Goal: Task Accomplishment & Management: Use online tool/utility

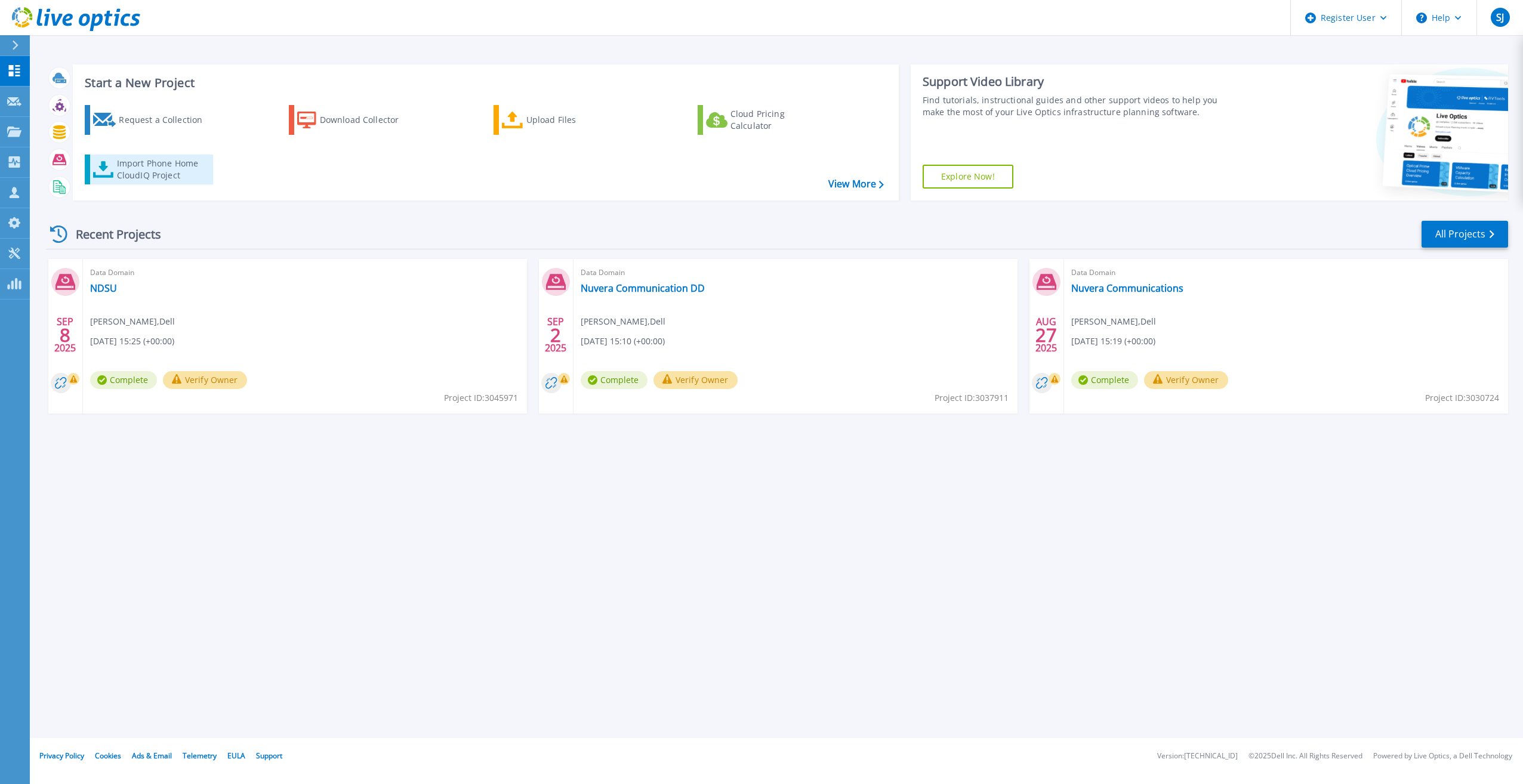
click at [152, 172] on div "Import Phone Home CloudIQ Project" at bounding box center [163, 169] width 93 height 24
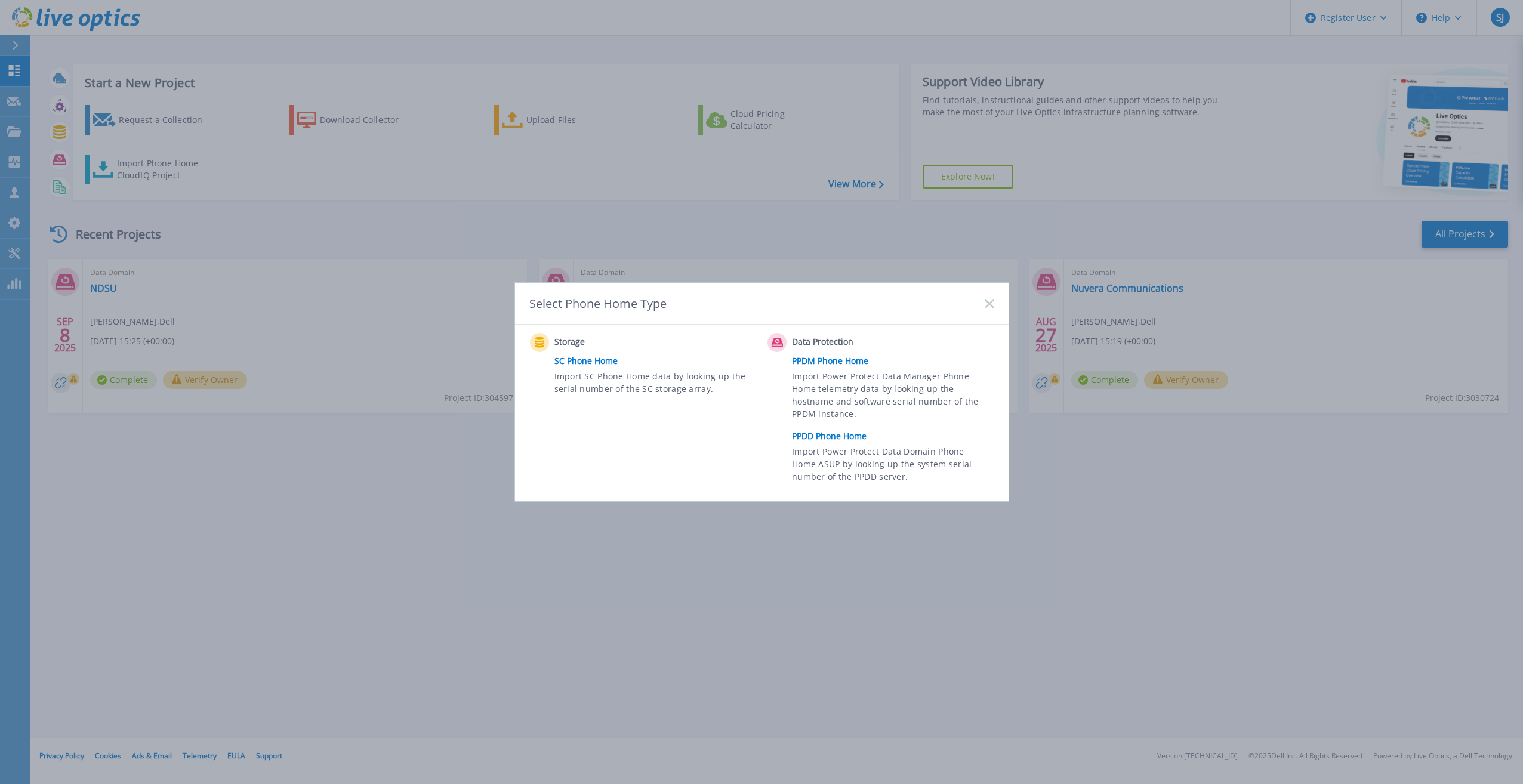
click at [824, 429] on link "PPDD Phone Home" at bounding box center [895, 436] width 207 height 18
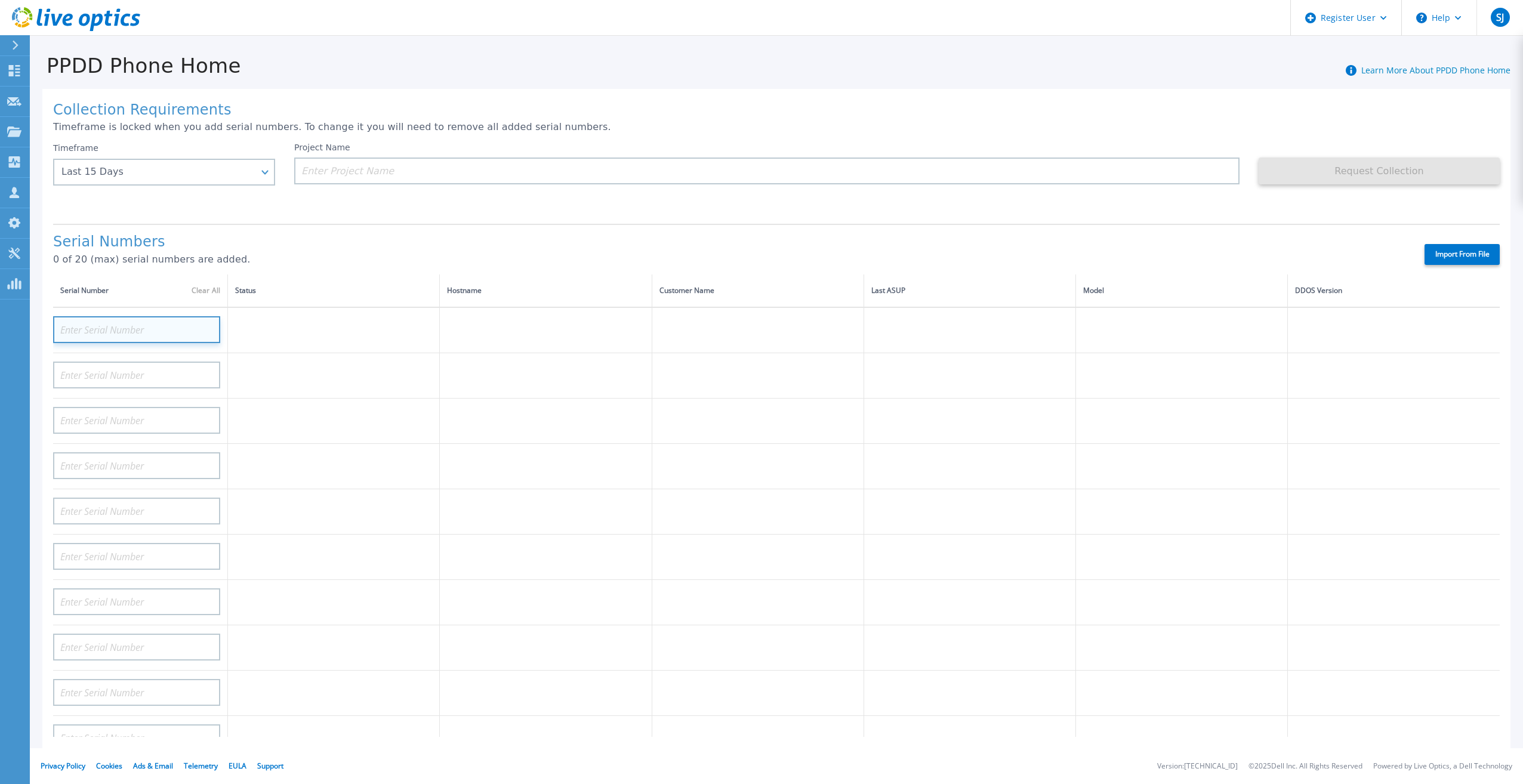
click at [152, 316] on input at bounding box center [137, 329] width 167 height 27
paste input "APM001930364"
type input "APM001930364"
click at [152, 376] on input at bounding box center [137, 386] width 167 height 27
paste input "APM00193036416"
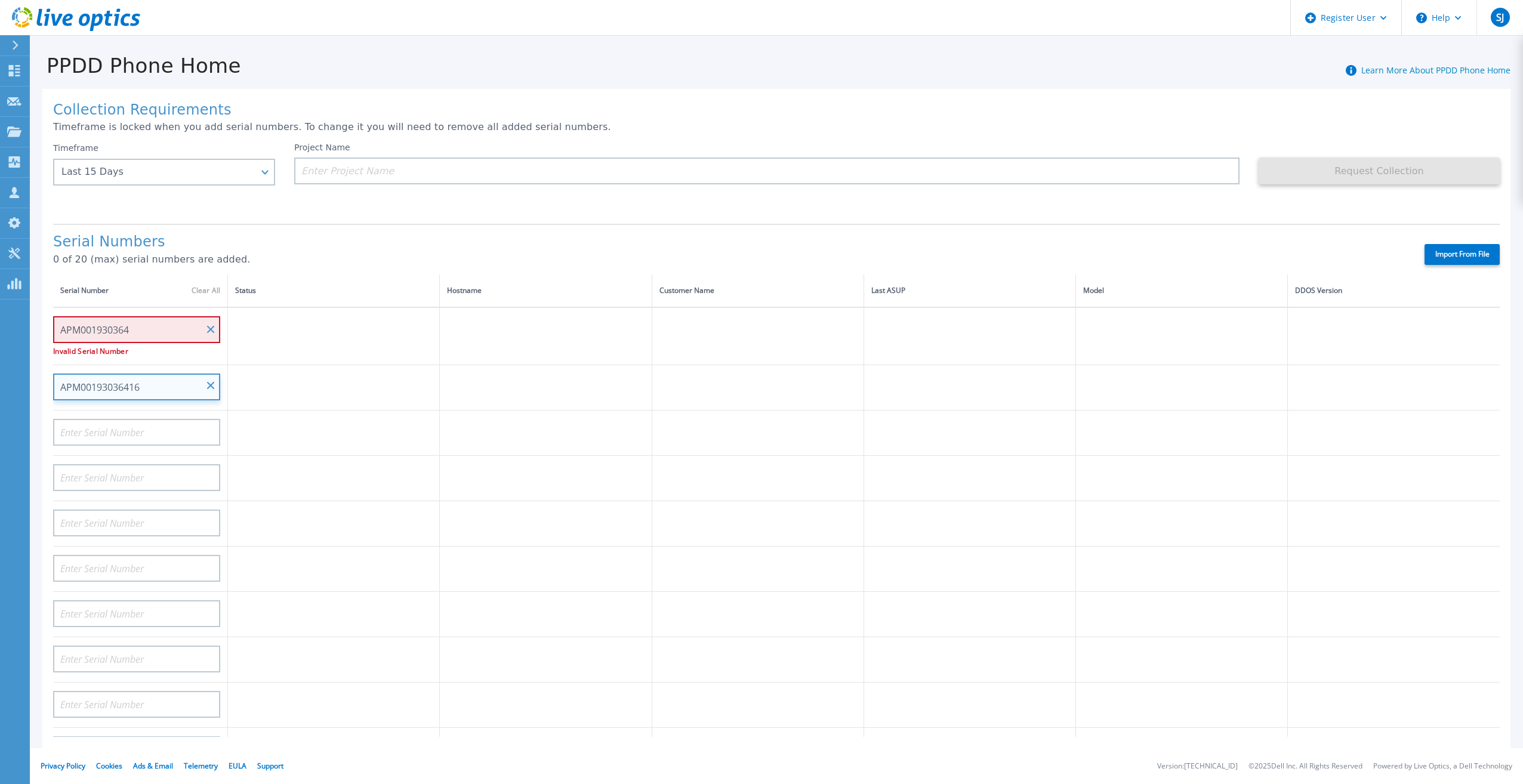
type input "APM00193036416"
click at [361, 369] on td at bounding box center [334, 388] width 212 height 45
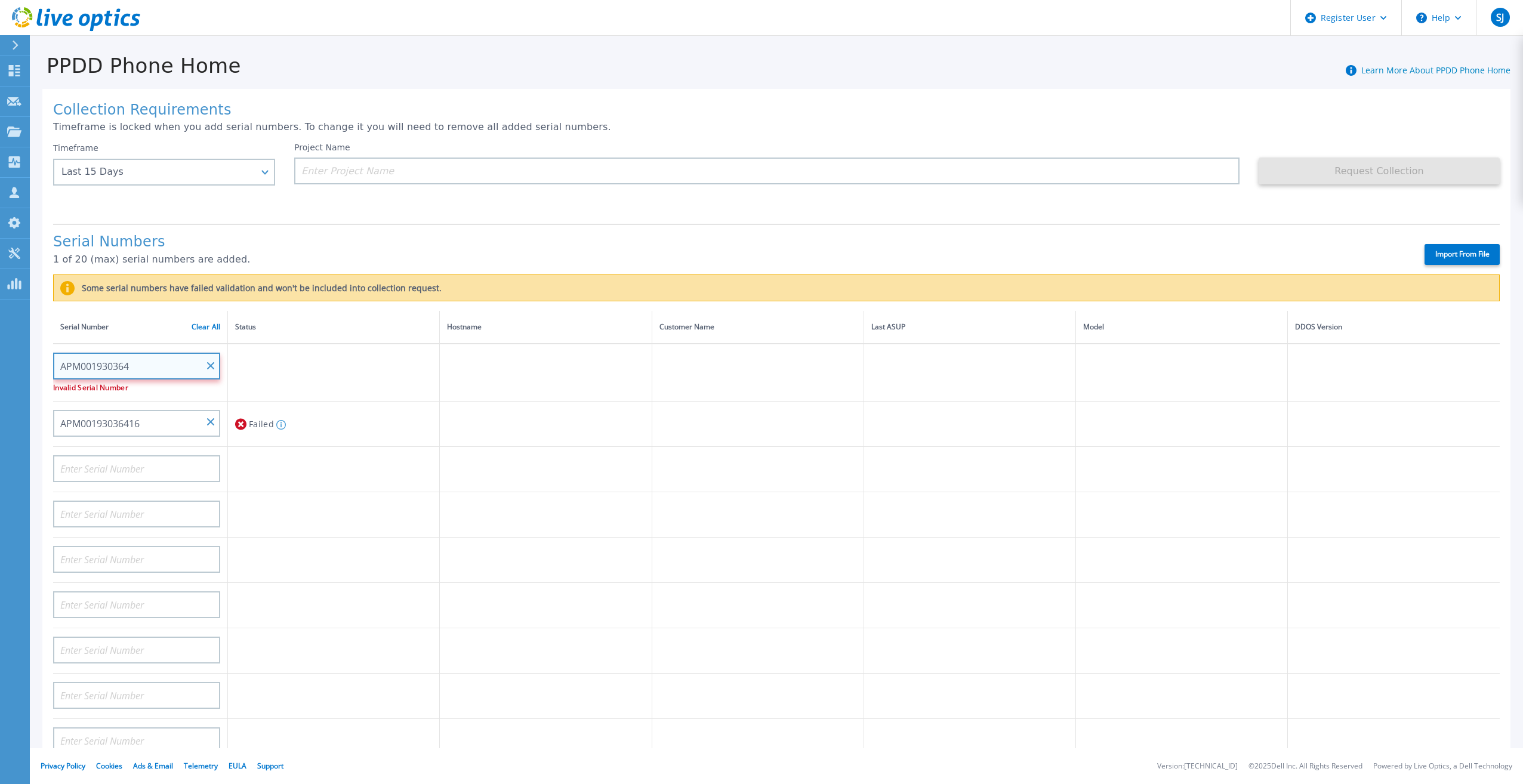
click at [206, 361] on input "APM001930364" at bounding box center [137, 365] width 167 height 27
click at [110, 360] on input at bounding box center [137, 365] width 167 height 27
paste input "ELMDDV0819H6"
type input "ELMDDV0819H6"
click at [299, 364] on td at bounding box center [334, 372] width 212 height 58
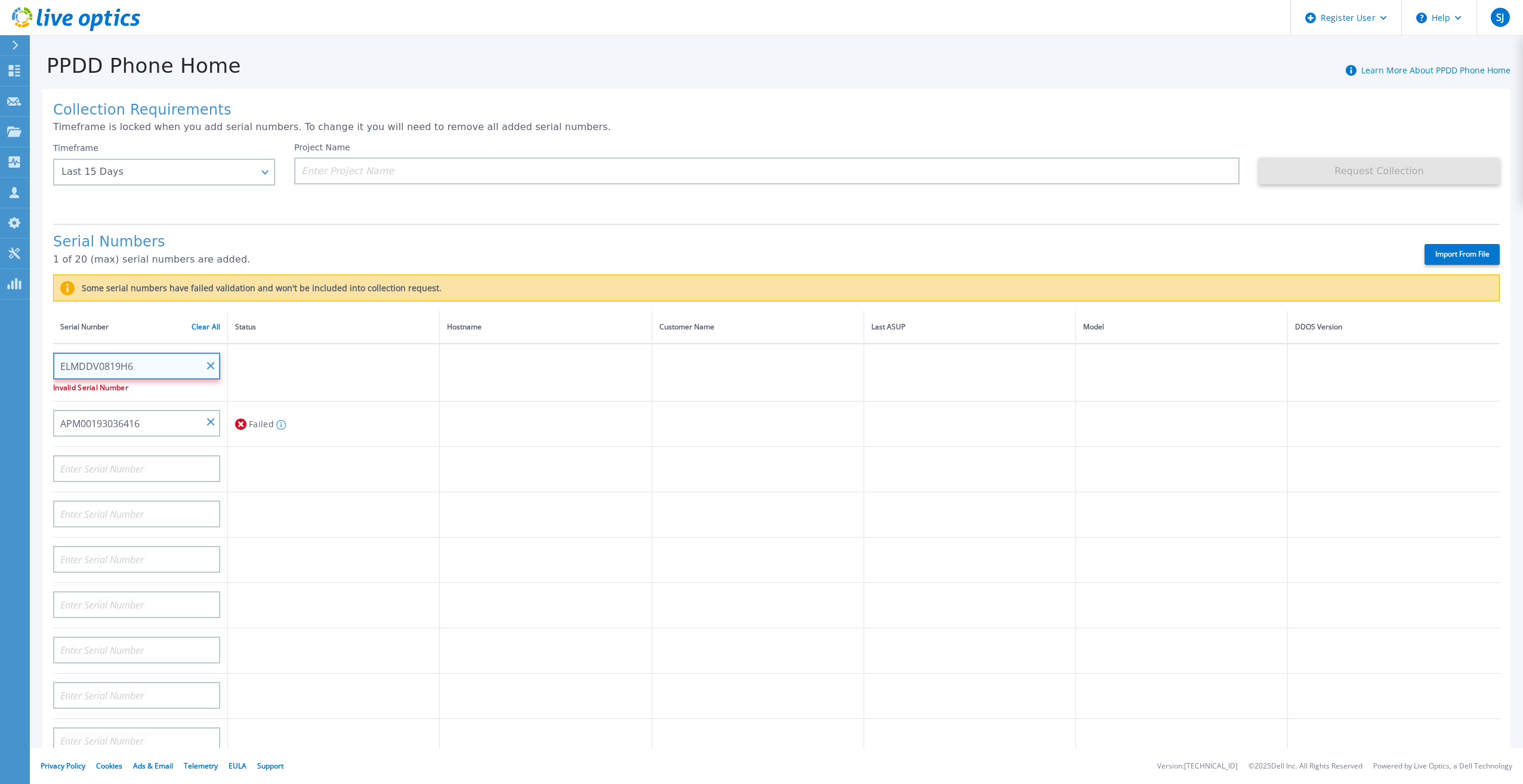
click at [203, 353] on input "ELMDDV0819H6" at bounding box center [137, 365] width 167 height 27
click at [216, 361] on input "ELMDDV0819H6" at bounding box center [137, 365] width 167 height 27
click at [210, 353] on input "ELMDDV0819H6" at bounding box center [137, 365] width 167 height 27
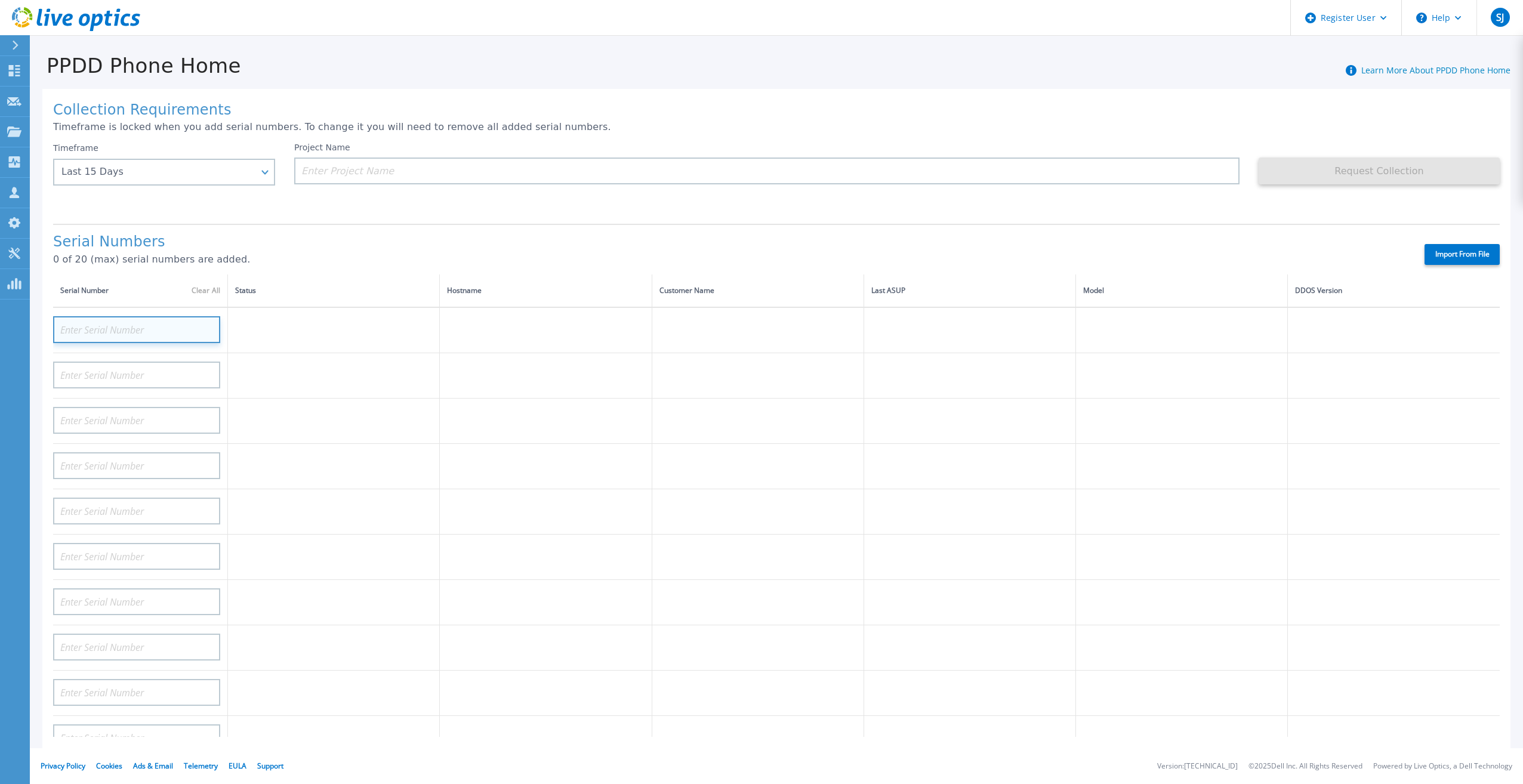
paste input "ELMDDC0819MM"
type input "ELMDDC0819MM"
click at [209, 316] on input "ELMDDC0819MM" at bounding box center [137, 329] width 167 height 27
click at [221, 176] on div "Last 15 Days" at bounding box center [158, 171] width 193 height 11
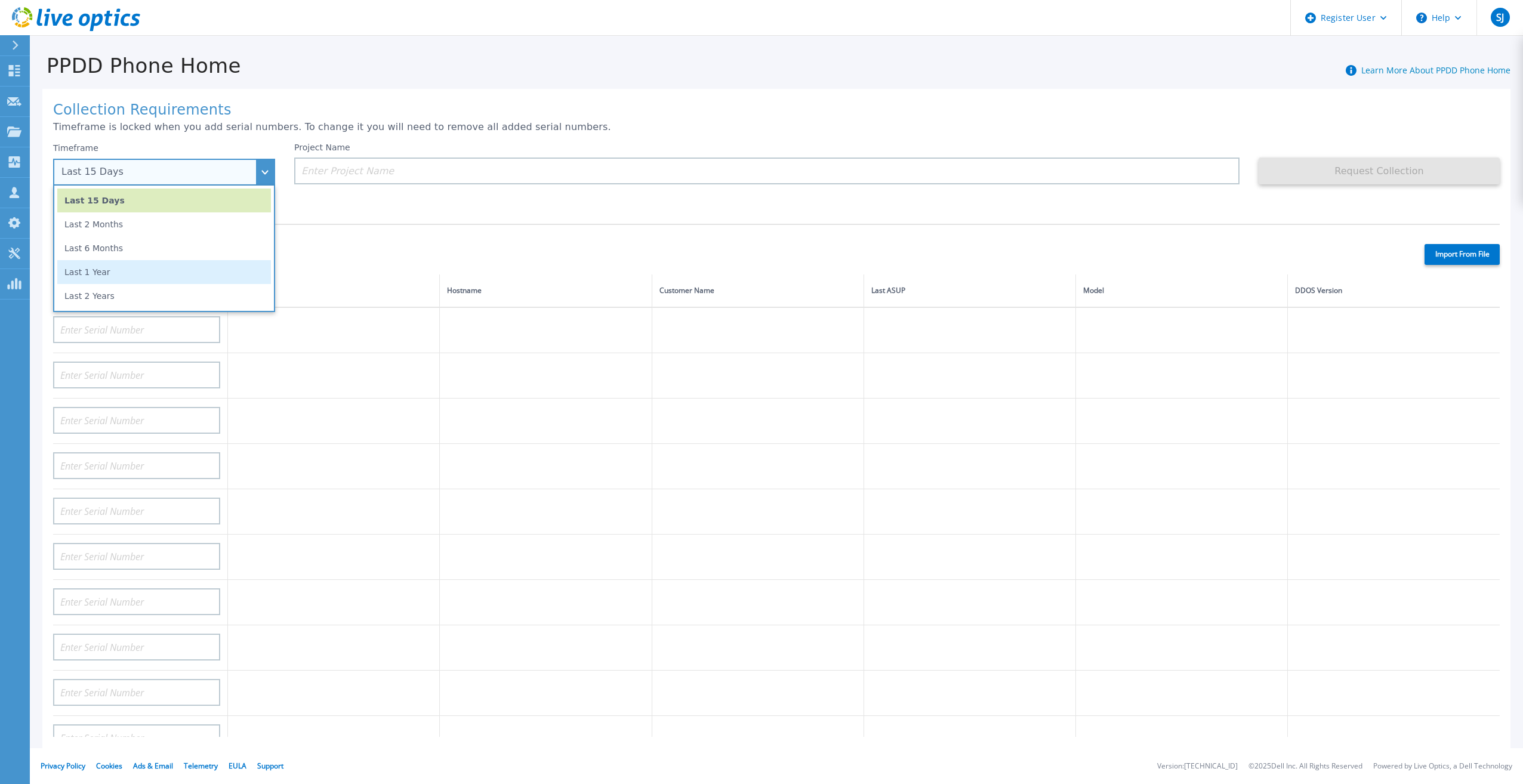
click at [228, 271] on li "Last 1 Year" at bounding box center [163, 272] width 213 height 24
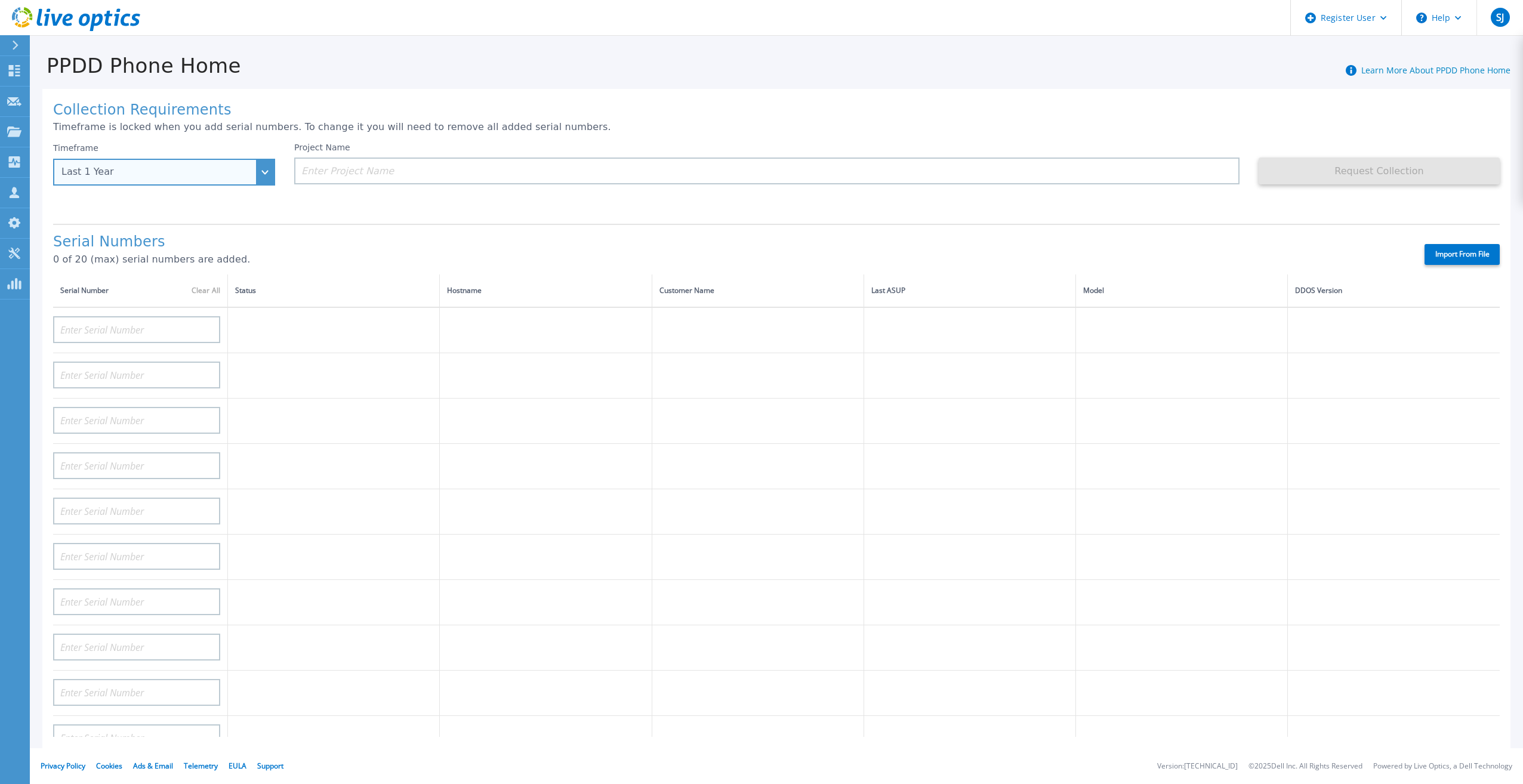
click at [244, 174] on div "Last 1 Year" at bounding box center [158, 171] width 193 height 11
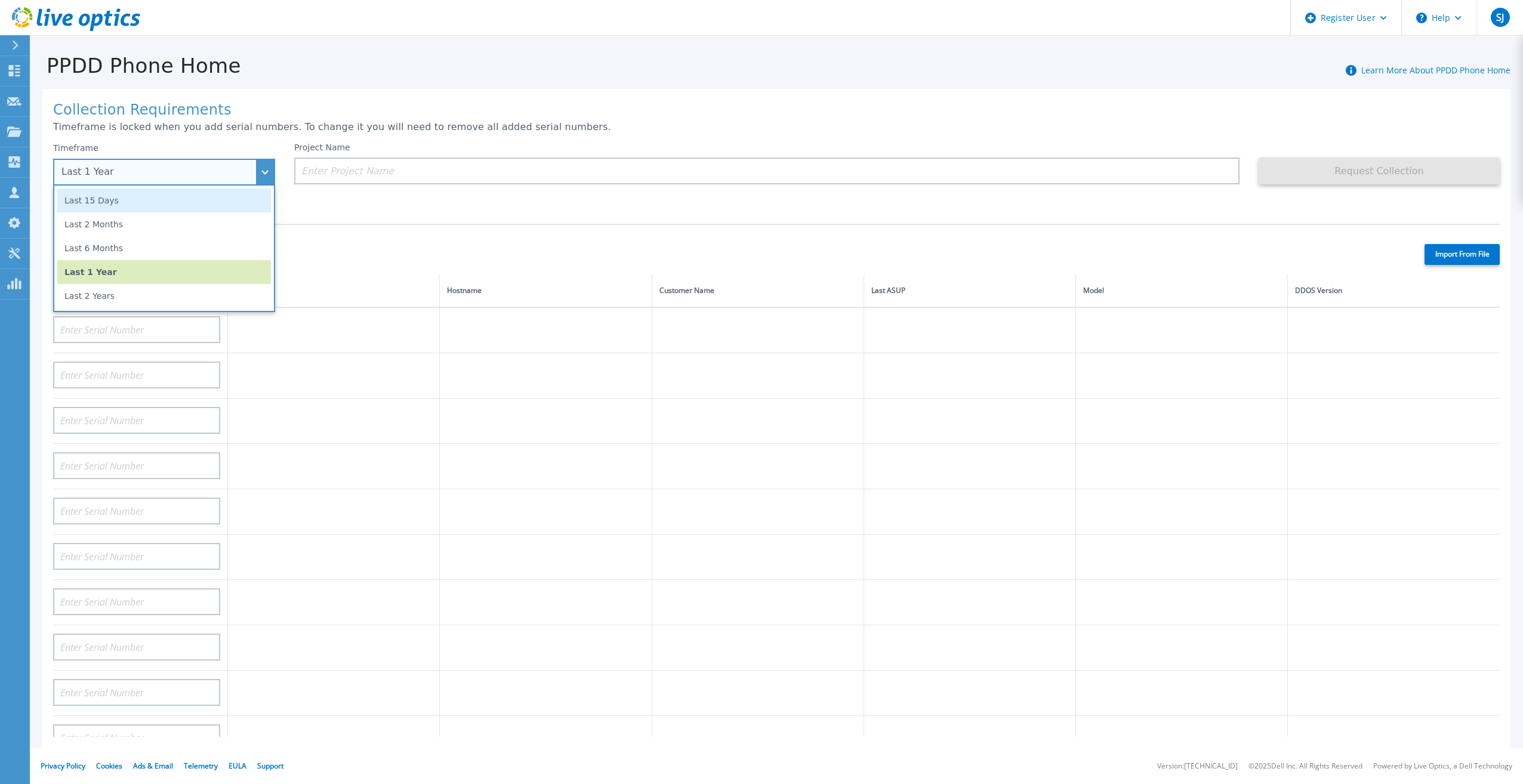
click at [226, 209] on li "Last 15 Days" at bounding box center [163, 200] width 213 height 24
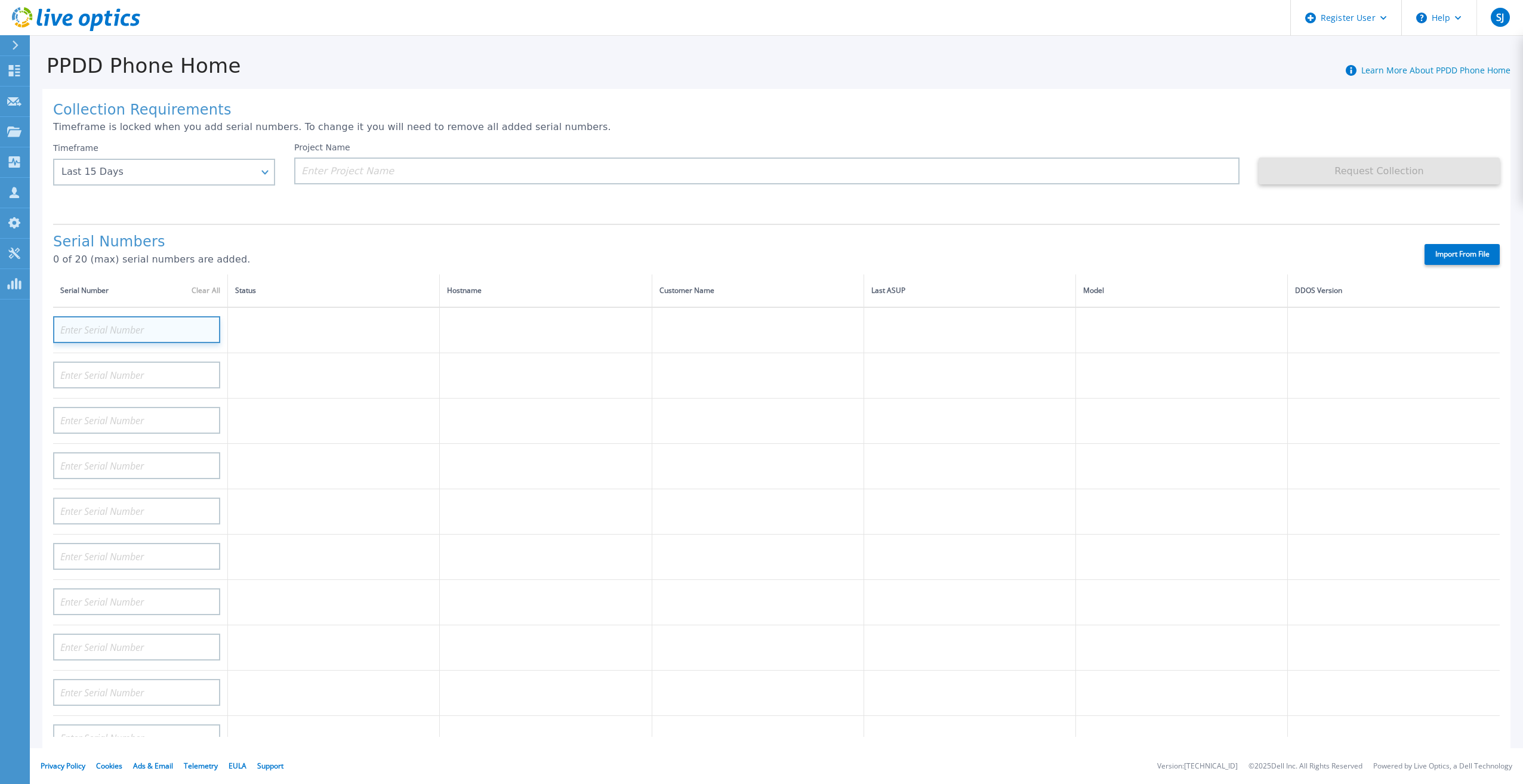
click at [164, 327] on input at bounding box center [137, 329] width 167 height 27
paste input "APM00193036416"
type input "APM00193036416"
click at [413, 234] on h1 "Serial Numbers" at bounding box center [728, 242] width 1350 height 17
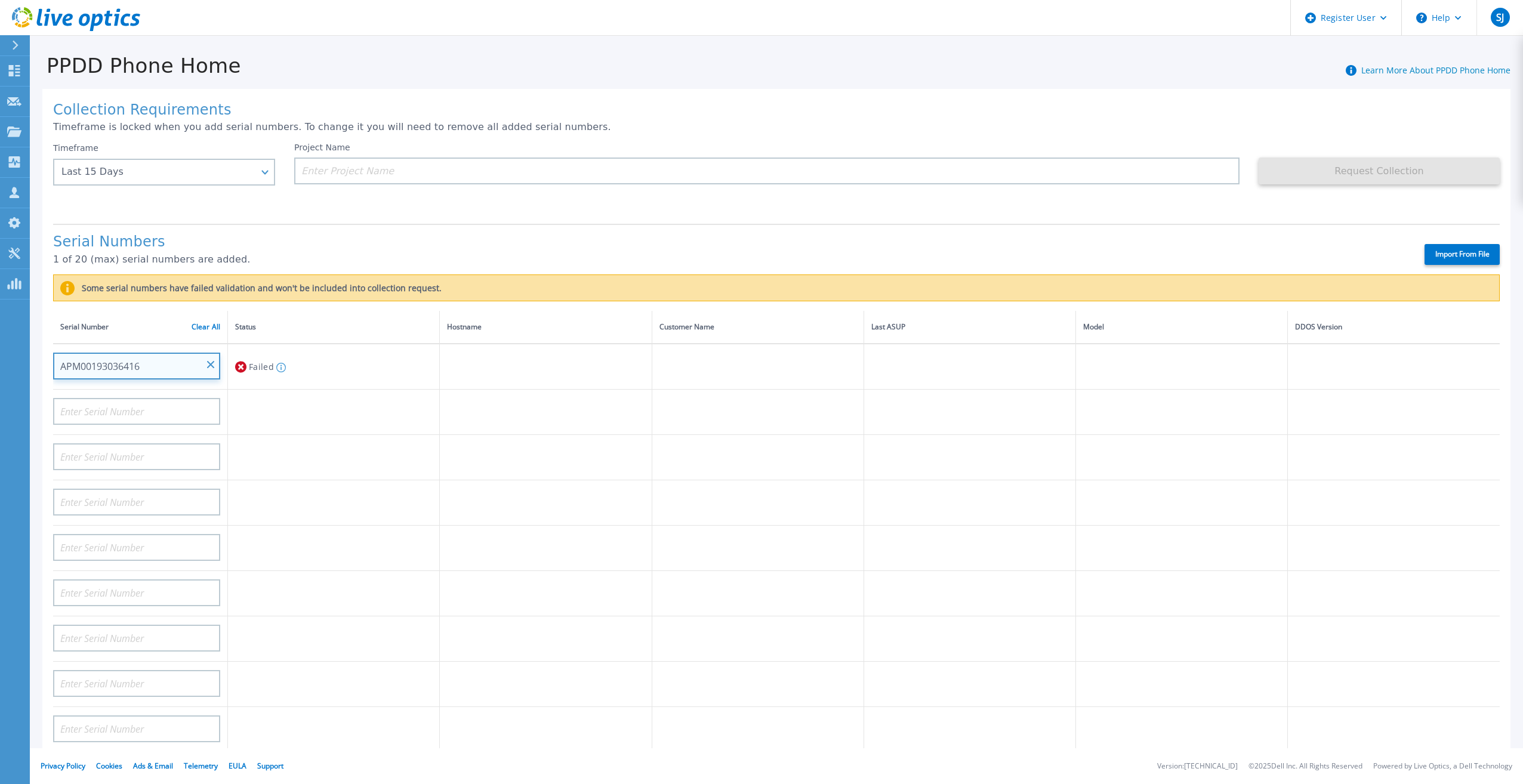
click at [210, 360] on input "APM00193036416" at bounding box center [137, 365] width 167 height 27
click at [203, 358] on input "APM00193036416" at bounding box center [137, 365] width 167 height 27
